Goal: Information Seeking & Learning: Check status

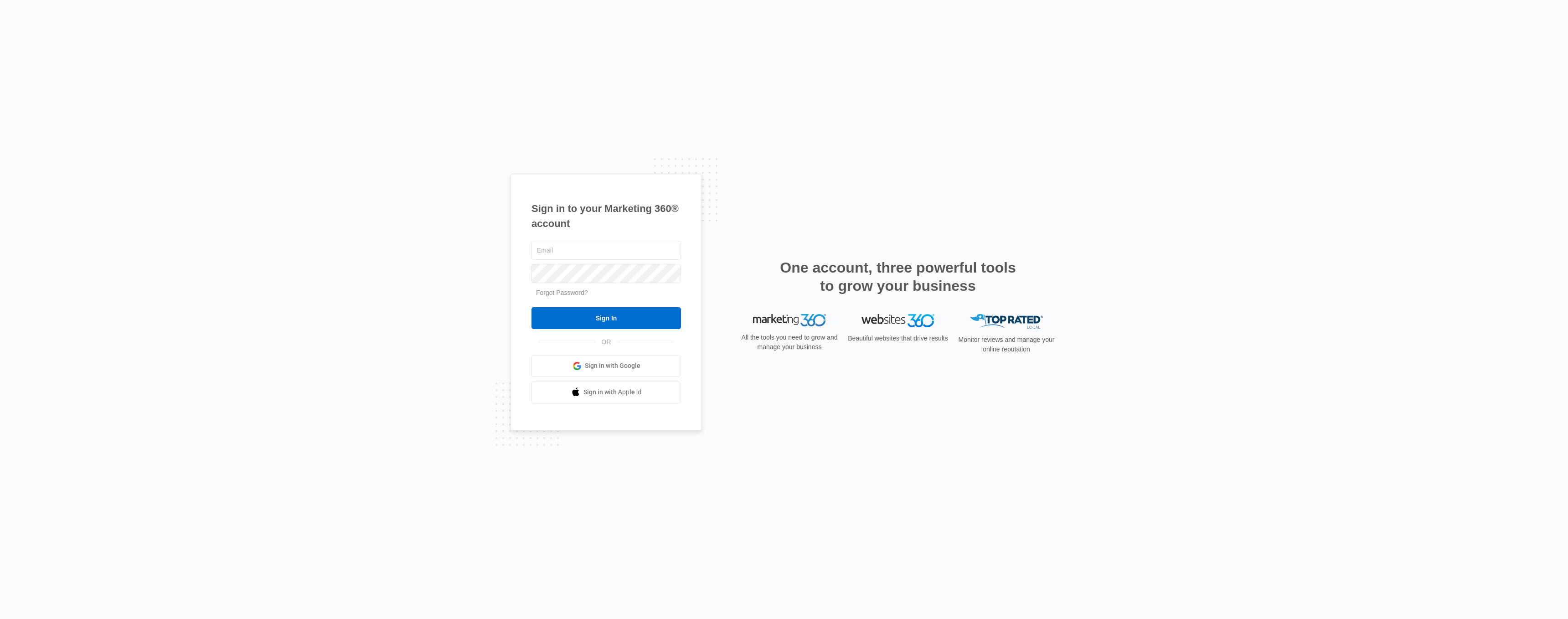
type input "[EMAIL_ADDRESS][DOMAIN_NAME]"
click at [577, 301] on form "emartinez@vintage-corp.com Forgot Password? Sign In" at bounding box center [606, 284] width 149 height 90
click at [586, 315] on input "Sign In" at bounding box center [606, 318] width 149 height 22
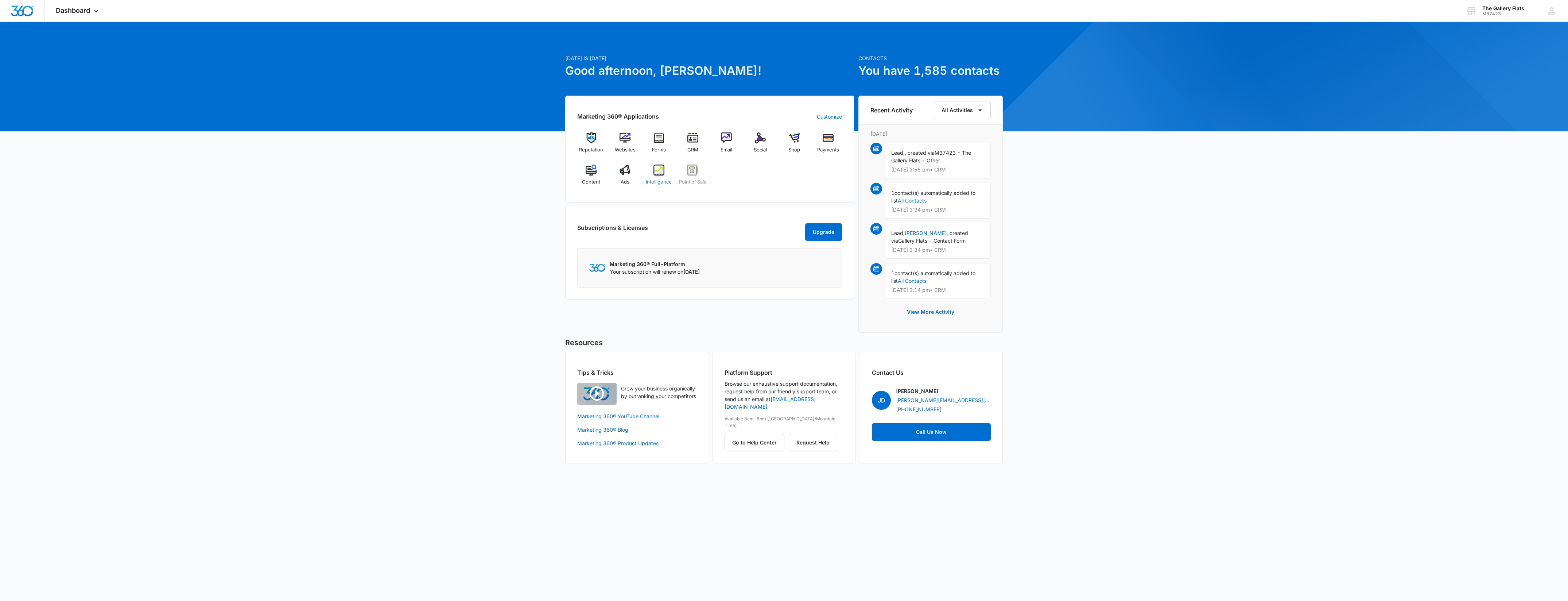
click at [663, 172] on img at bounding box center [659, 170] width 11 height 11
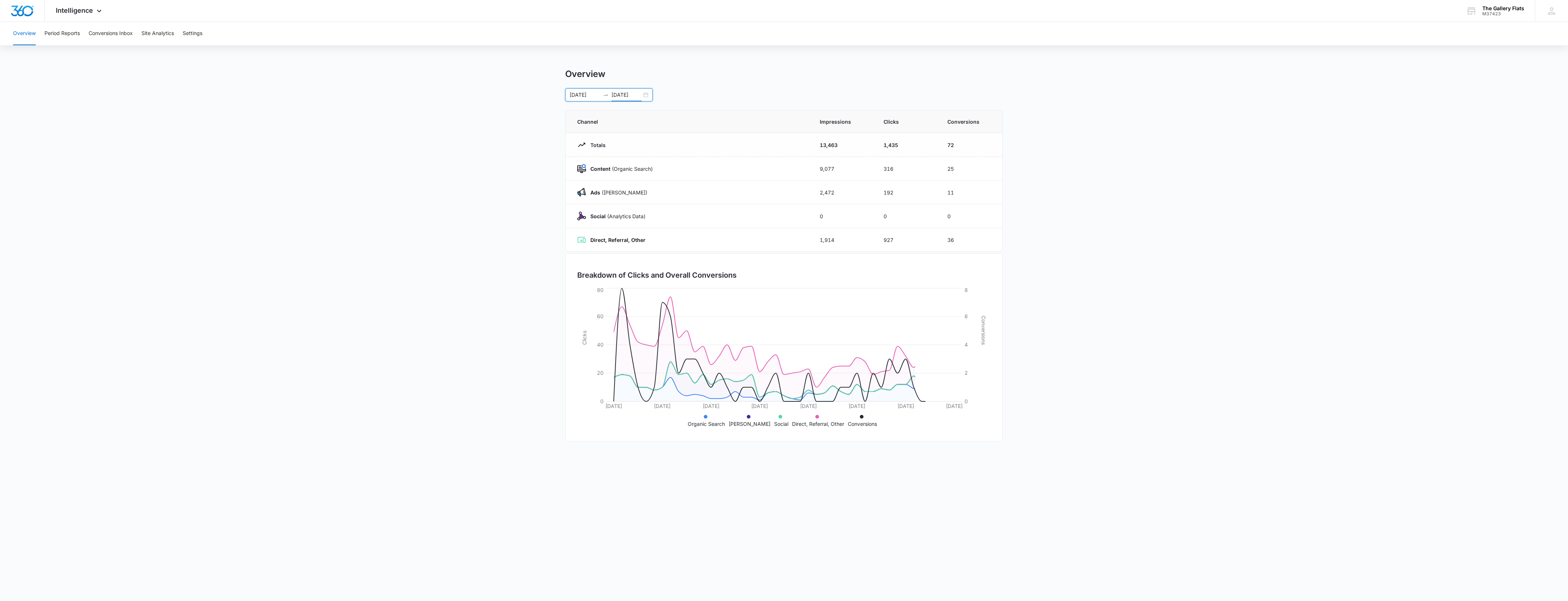
click at [639, 93] on input "[DATE]" at bounding box center [627, 94] width 30 height 8
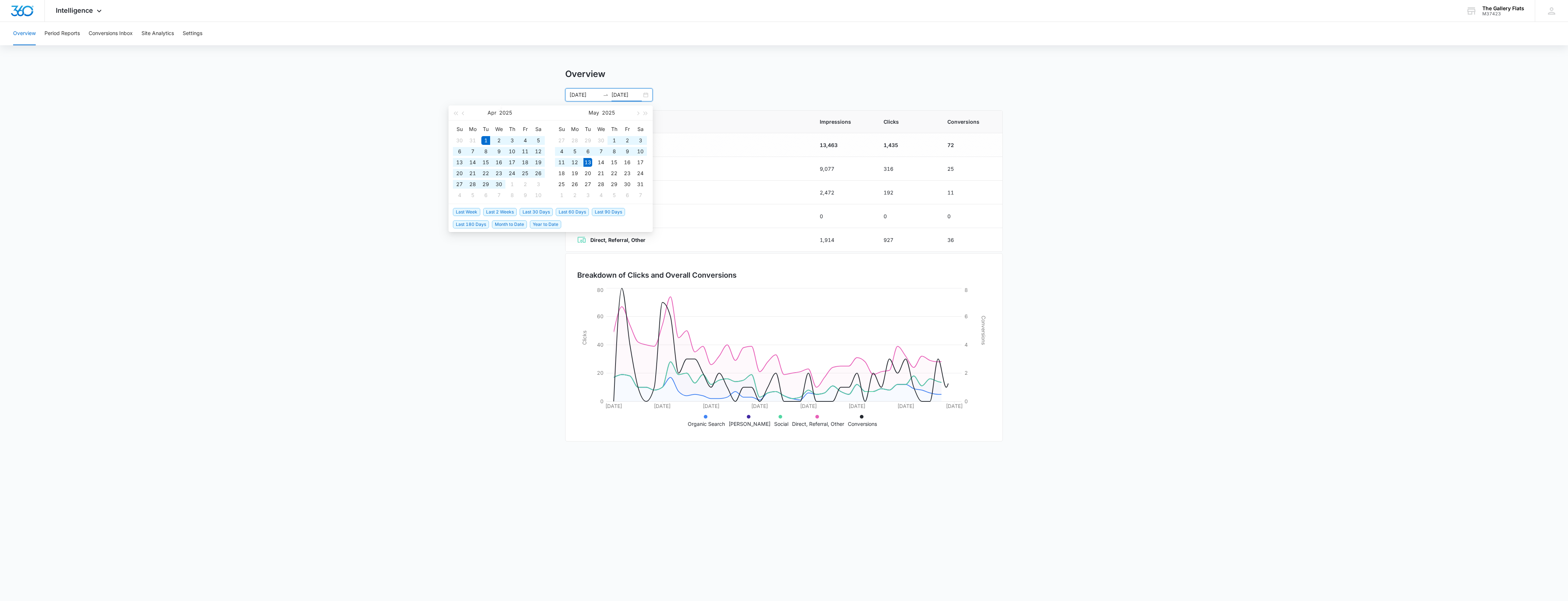
click at [645, 94] on div "[DATE] [DATE]" at bounding box center [609, 95] width 88 height 13
type input "[DATE]"
click at [83, 33] on div "Overview Period Reports Conversions Inbox Site Analytics Settings" at bounding box center [783, 33] width 1550 height 23
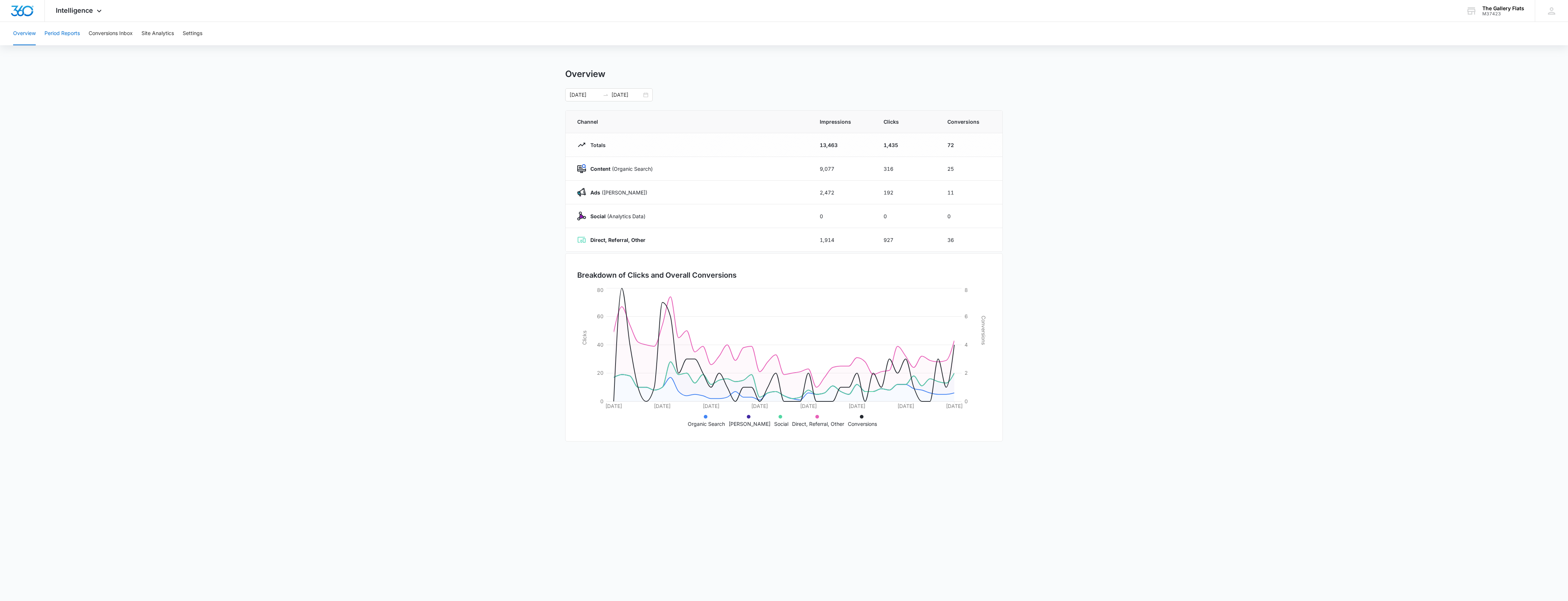
click at [75, 32] on button "Period Reports" at bounding box center [62, 33] width 35 height 23
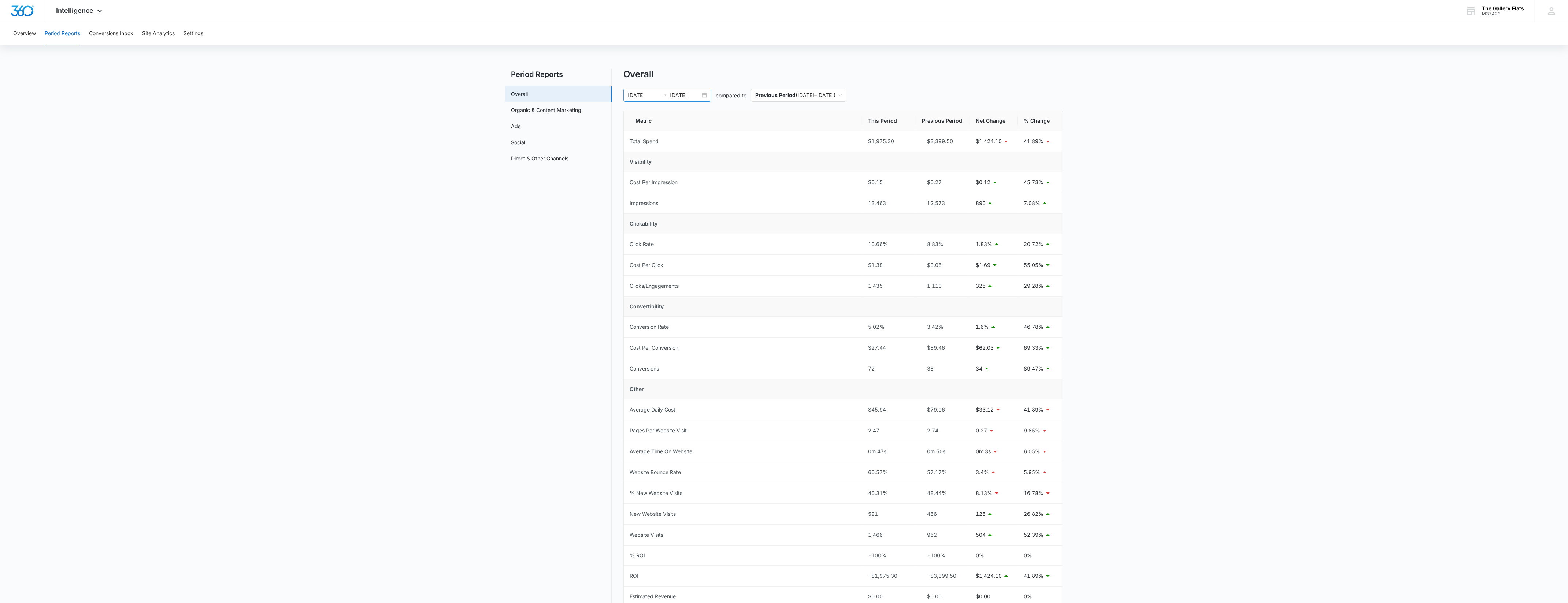
click at [705, 94] on div "[DATE] [DATE]" at bounding box center [668, 95] width 88 height 13
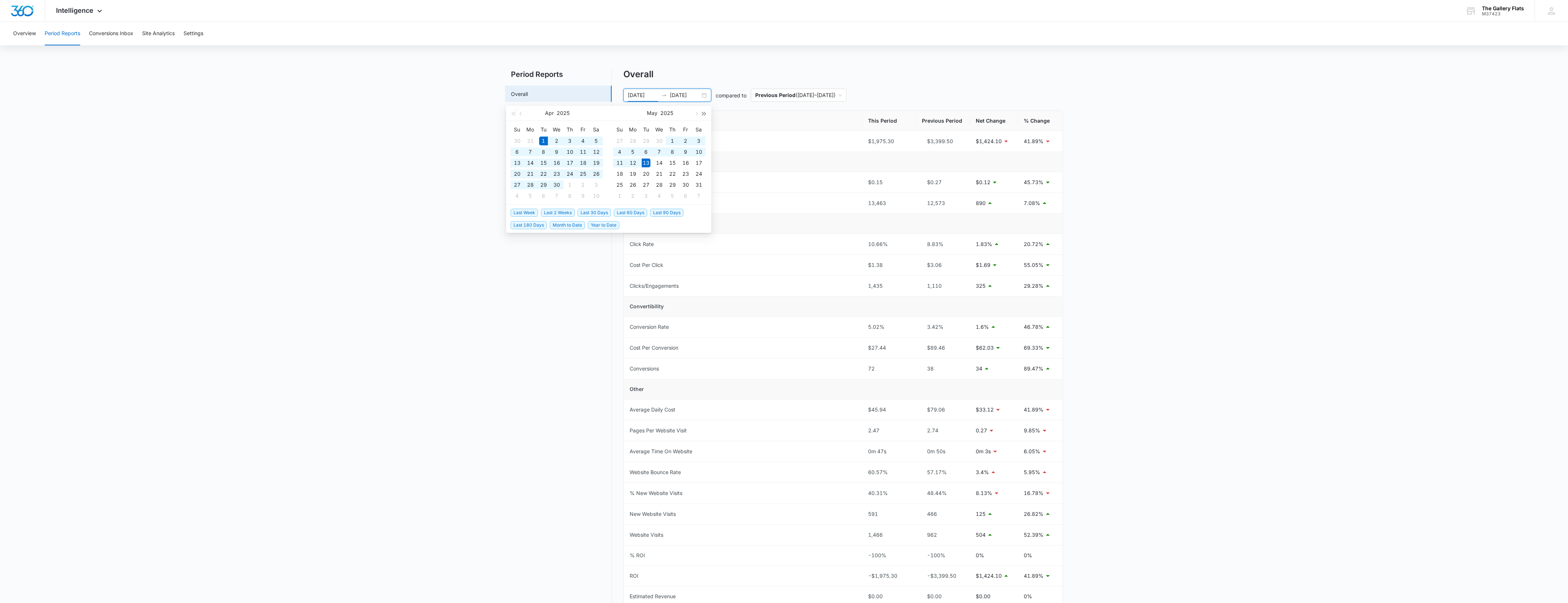
click at [702, 112] on span "button" at bounding box center [704, 114] width 4 height 4
drag, startPoint x: 507, startPoint y: 115, endPoint x: 513, endPoint y: 114, distance: 6.1
click at [509, 115] on div "[DATE]" at bounding box center [558, 113] width 103 height 15
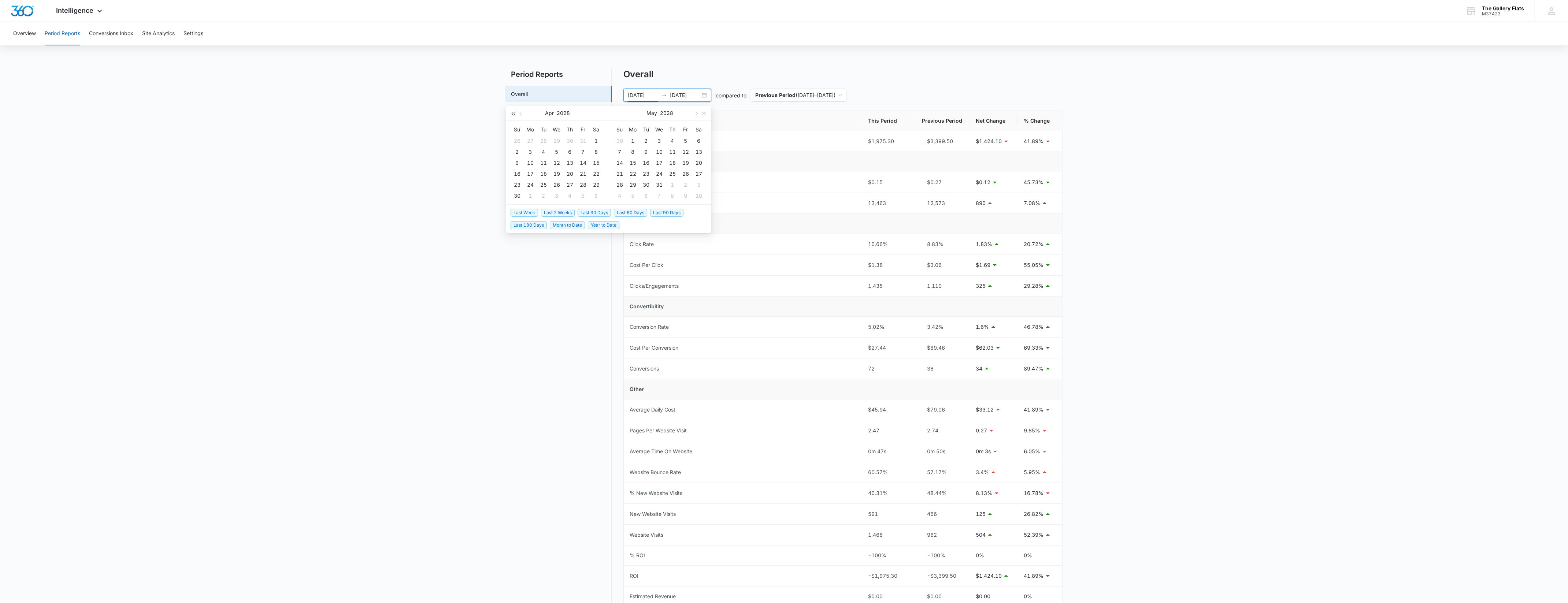
click at [513, 114] on span "button" at bounding box center [513, 114] width 4 height 4
click at [693, 111] on button "button" at bounding box center [696, 113] width 8 height 15
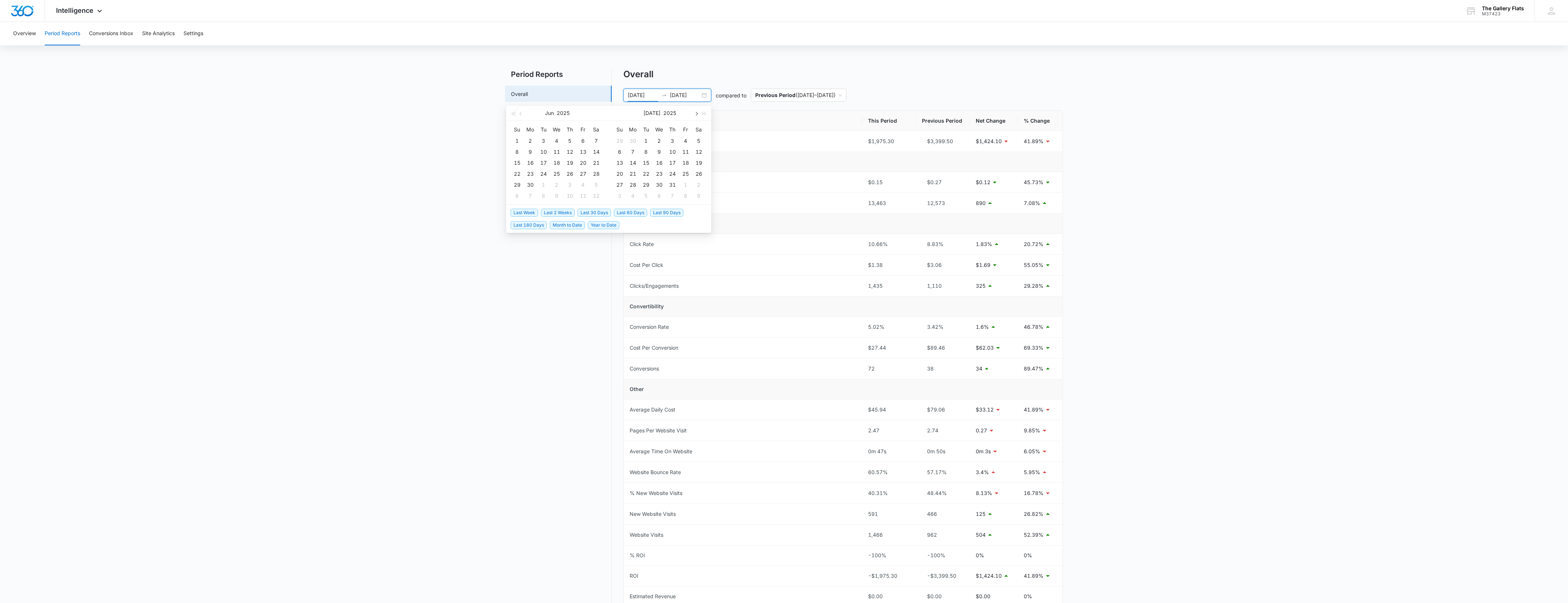
click at [693, 111] on button "button" at bounding box center [696, 113] width 8 height 15
type input "[DATE]"
click at [631, 137] on div "1" at bounding box center [633, 141] width 9 height 9
type input "[DATE]"
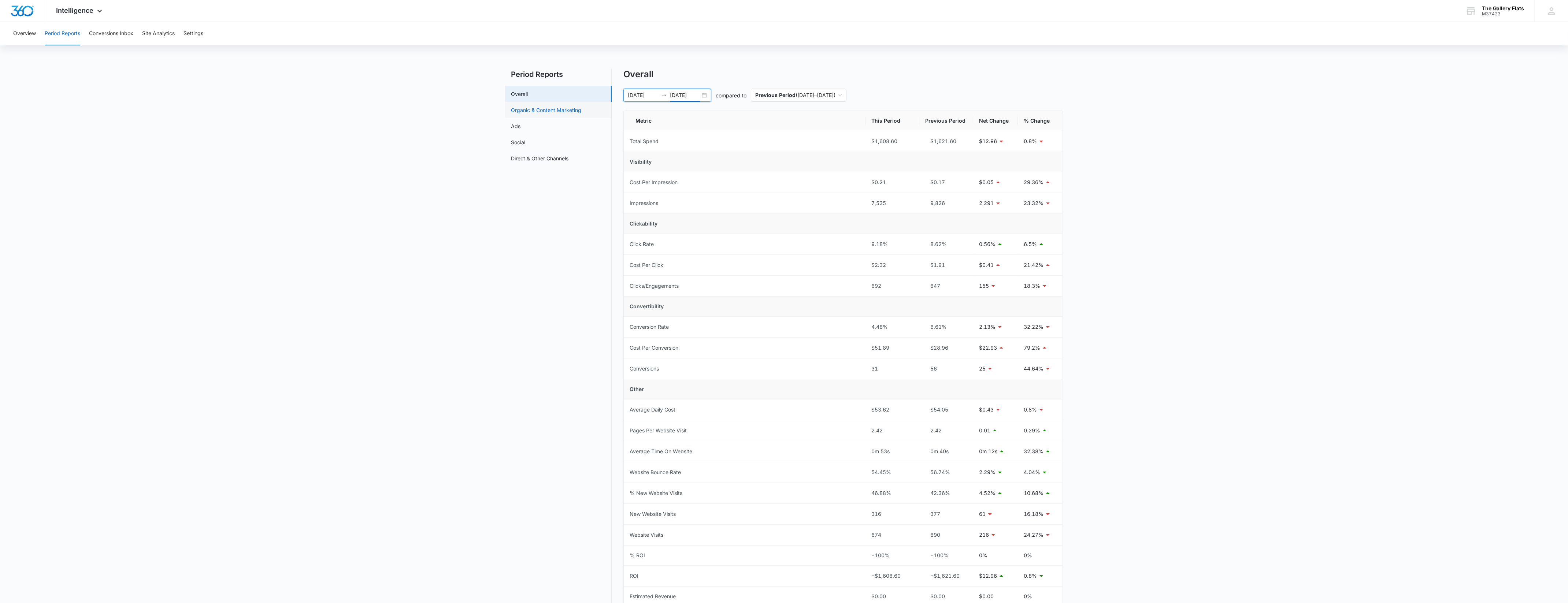
click at [554, 106] on link "Organic & Content Marketing" at bounding box center [546, 110] width 70 height 8
click at [531, 92] on link "Overall" at bounding box center [523, 93] width 17 height 8
click at [1220, 299] on main "Period Reports Overall Organic & Content Marketing Ads Social Direct & Other Ch…" at bounding box center [784, 356] width 1568 height 573
